Goal: Task Accomplishment & Management: Use online tool/utility

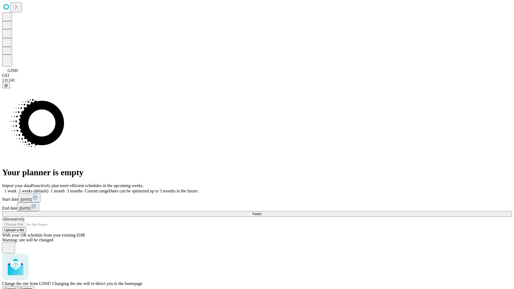
click at [32, 287] on span "Confirm" at bounding box center [26, 289] width 13 height 4
click at [65, 189] on label "1 month" at bounding box center [56, 191] width 16 height 5
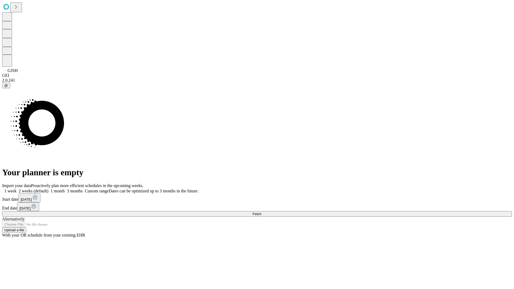
click at [261, 212] on span "Fetch" at bounding box center [256, 214] width 9 height 4
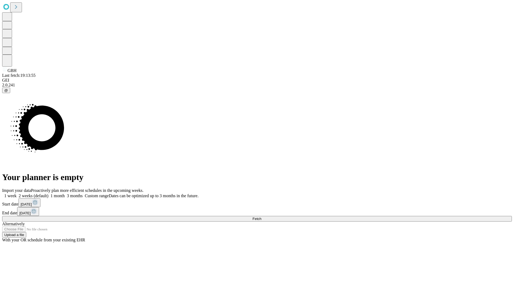
click at [261, 217] on span "Fetch" at bounding box center [256, 219] width 9 height 4
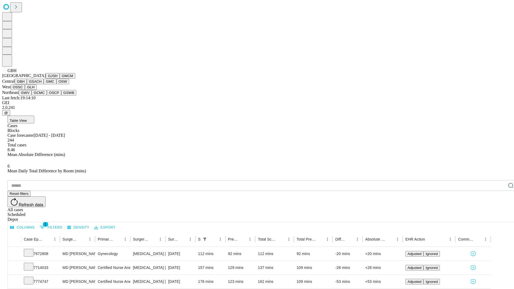
click at [41, 84] on button "GSACH" at bounding box center [35, 82] width 17 height 6
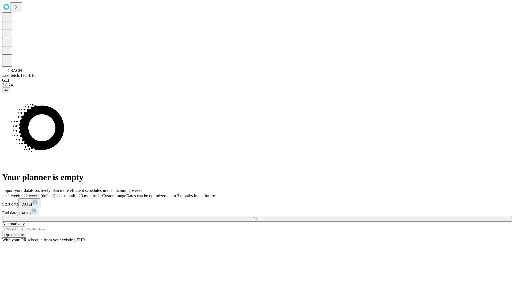
click at [75, 194] on label "1 month" at bounding box center [65, 196] width 20 height 5
click at [261, 217] on span "Fetch" at bounding box center [256, 219] width 9 height 4
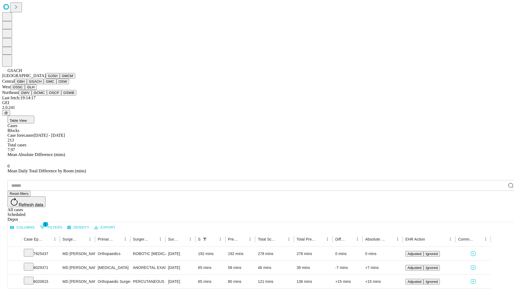
click at [44, 84] on button "GMC" at bounding box center [50, 82] width 13 height 6
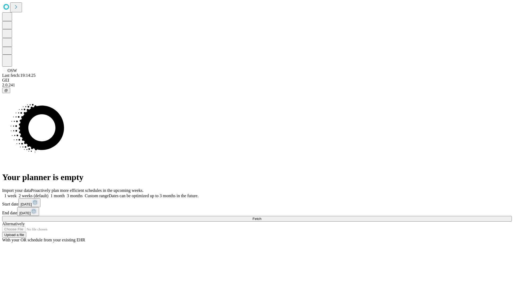
click at [65, 194] on label "1 month" at bounding box center [56, 196] width 16 height 5
click at [261, 217] on span "Fetch" at bounding box center [256, 219] width 9 height 4
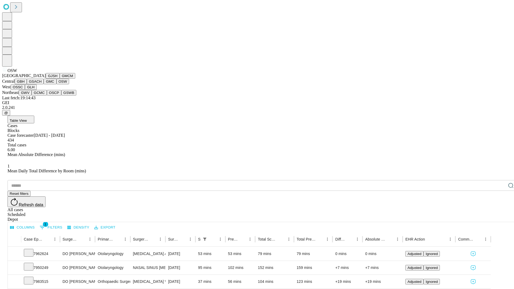
click at [25, 90] on button "OSSC" at bounding box center [18, 87] width 14 height 6
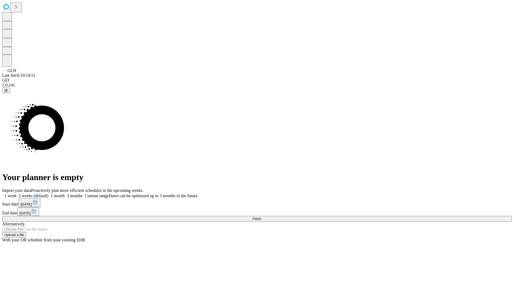
click at [65, 194] on label "1 month" at bounding box center [56, 196] width 16 height 5
click at [261, 217] on span "Fetch" at bounding box center [256, 219] width 9 height 4
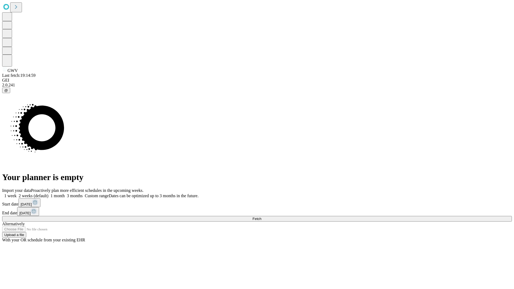
click at [65, 194] on label "1 month" at bounding box center [56, 196] width 16 height 5
click at [261, 217] on span "Fetch" at bounding box center [256, 219] width 9 height 4
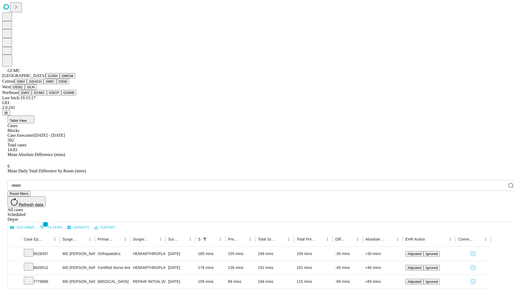
click at [47, 96] on button "OSCP" at bounding box center [54, 93] width 14 height 6
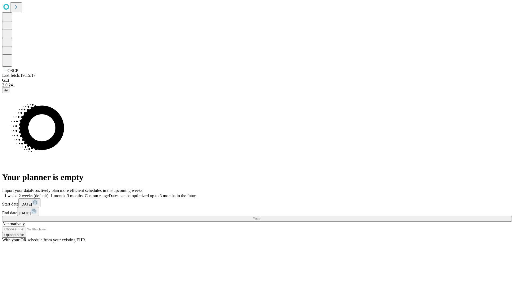
click at [65, 194] on label "1 month" at bounding box center [56, 196] width 16 height 5
click at [261, 217] on span "Fetch" at bounding box center [256, 219] width 9 height 4
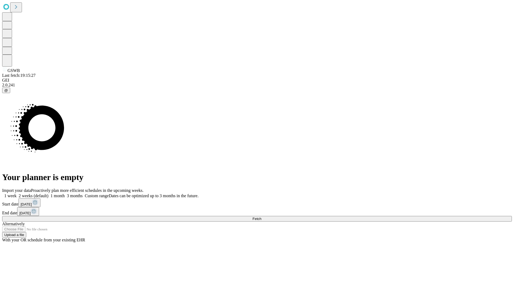
click at [65, 194] on label "1 month" at bounding box center [56, 196] width 16 height 5
click at [261, 217] on span "Fetch" at bounding box center [256, 219] width 9 height 4
